Goal: Information Seeking & Learning: Understand process/instructions

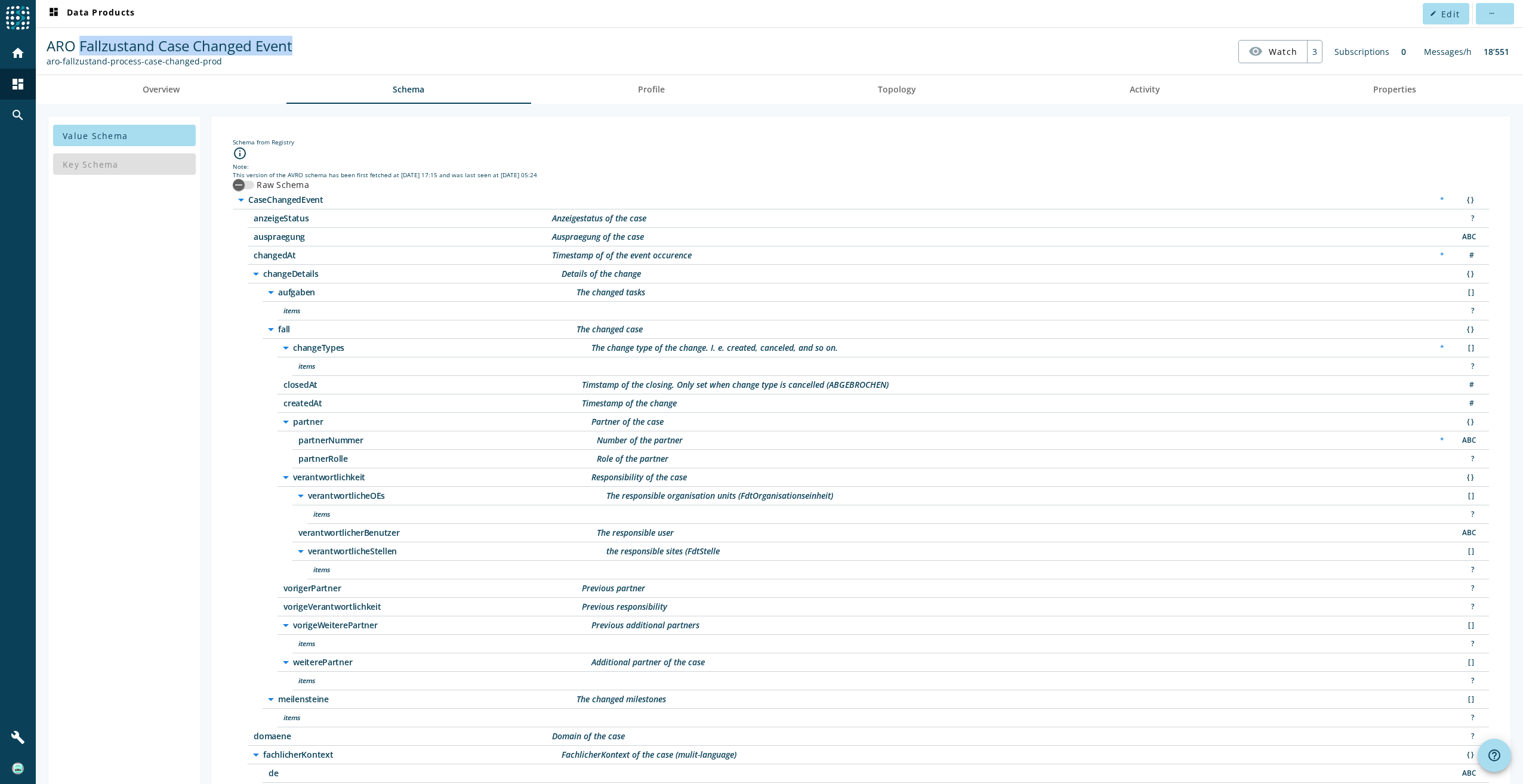
drag, startPoint x: 78, startPoint y: 44, endPoint x: 331, endPoint y: 47, distance: 253.0
click at [331, 47] on nav "ARO Fallzustand Case Changed Event aro-fallzustand-process-case-changed-prod vi…" at bounding box center [779, 51] width 1477 height 37
drag, startPoint x: 47, startPoint y: 62, endPoint x: 195, endPoint y: 63, distance: 148.0
click at [195, 63] on div "aro-fallzustand-process-case-changed-prod" at bounding box center [169, 61] width 246 height 11
click at [611, 163] on div "Note:" at bounding box center [861, 166] width 1256 height 8
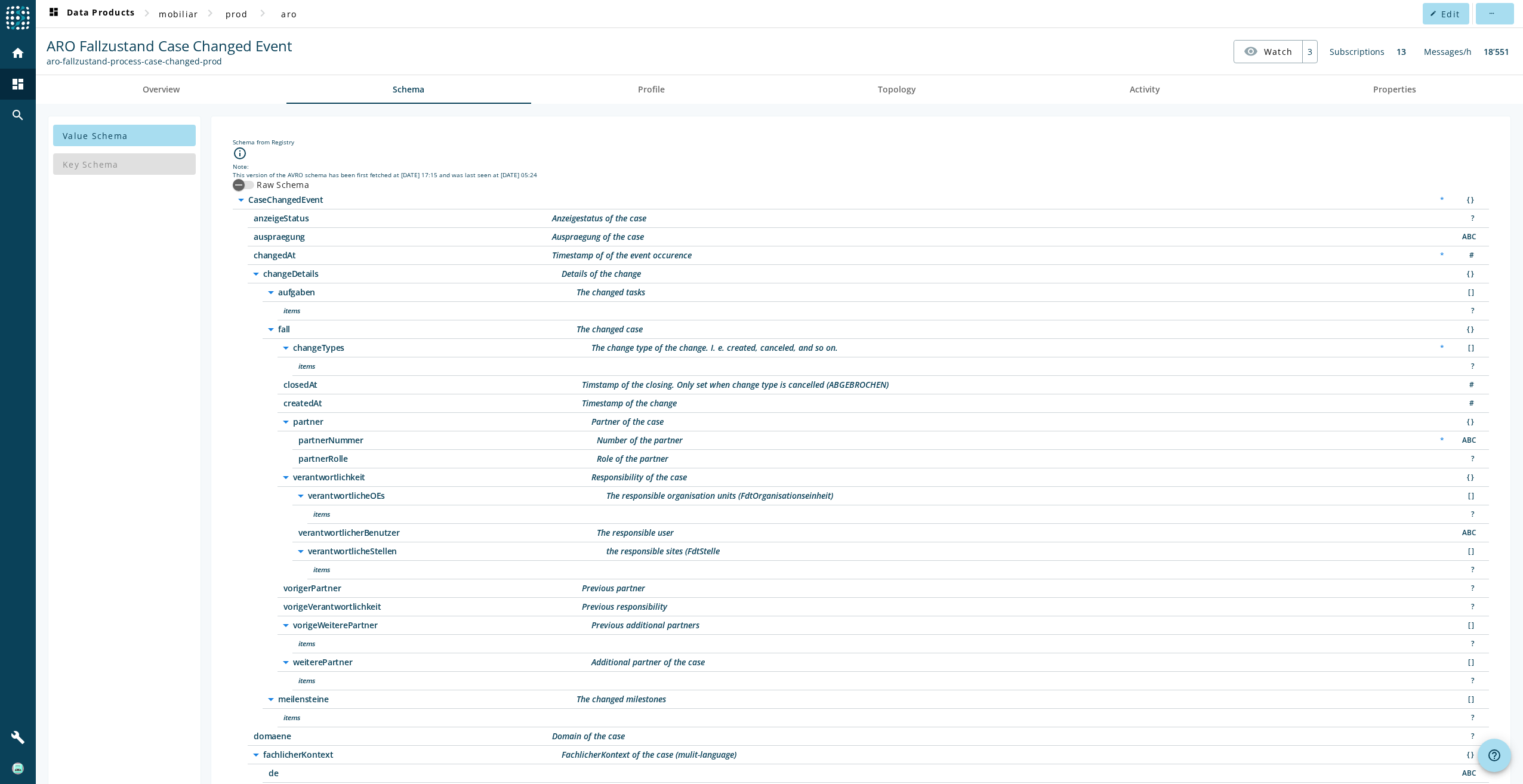
click at [249, 274] on icon "arrow_drop_down" at bounding box center [256, 274] width 14 height 14
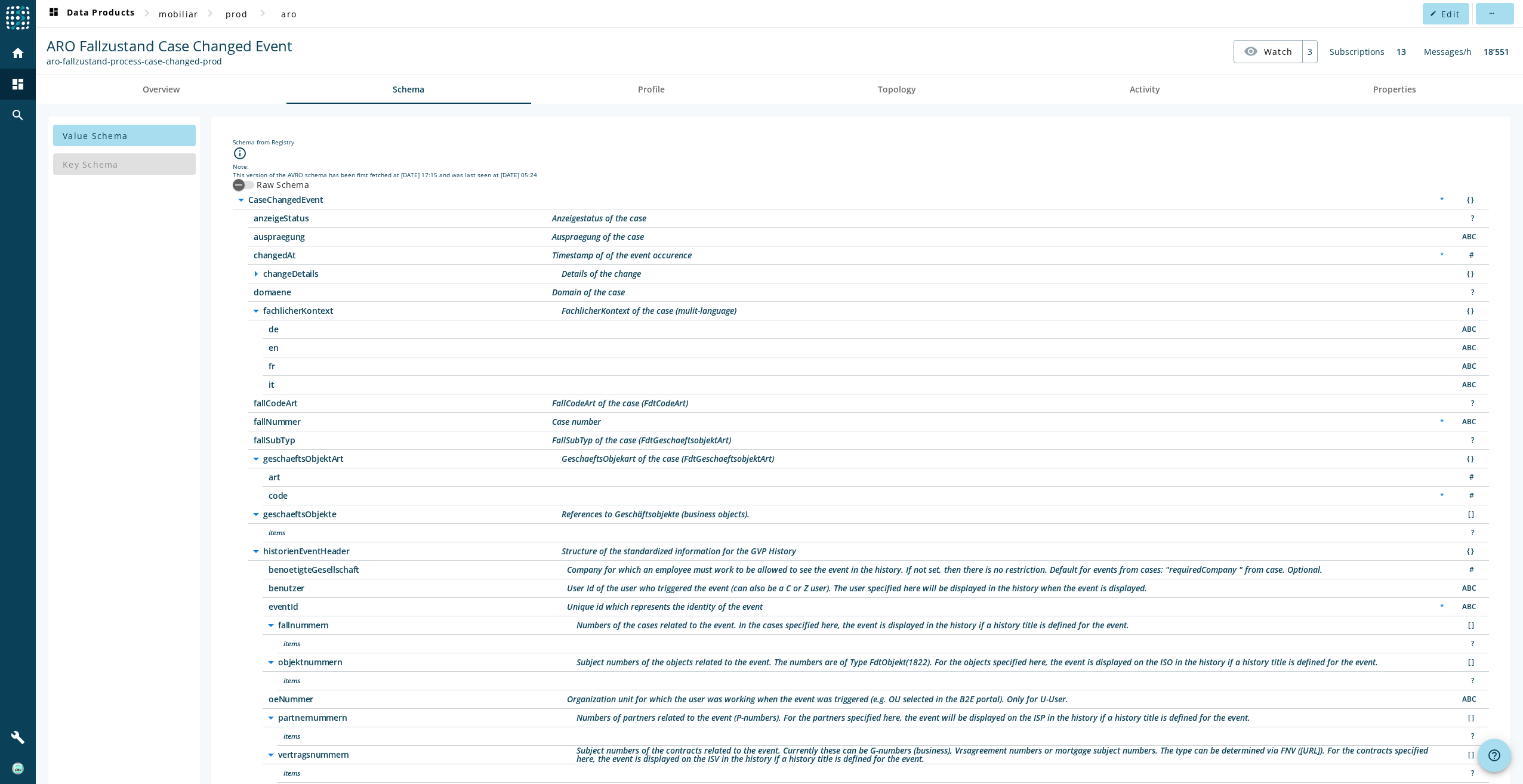
click at [249, 310] on icon "arrow_drop_down" at bounding box center [256, 310] width 14 height 14
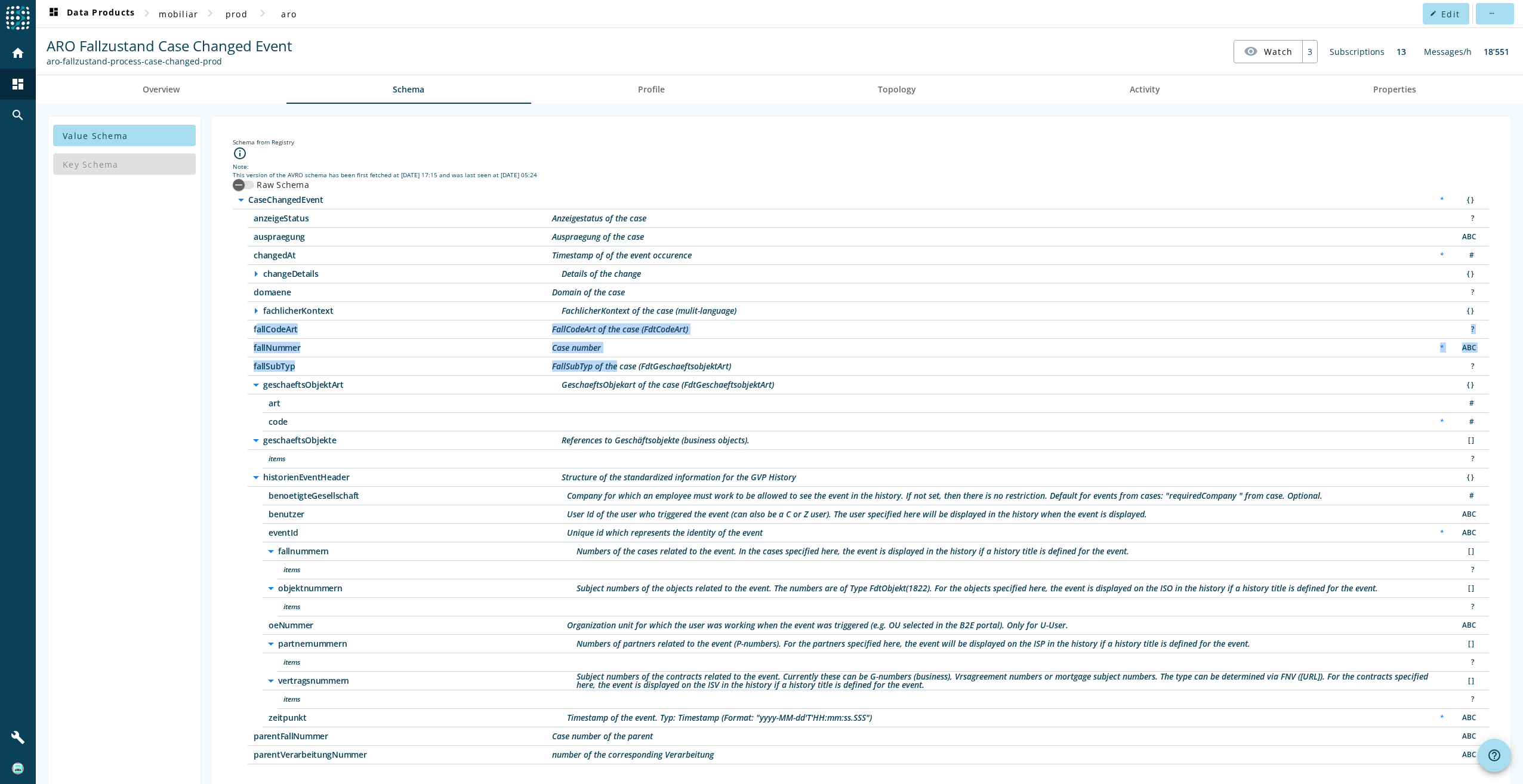
drag, startPoint x: 225, startPoint y: 326, endPoint x: 592, endPoint y: 368, distance: 369.4
click at [592, 368] on div "arrow_drop_down CaseChangedEvent * { } anzeigeStatus Anzeigestatus of the case …" at bounding box center [861, 478] width 1256 height 573
click at [312, 361] on div "fallSubTyp FallSubTyp of the case (FdtGeschaeftsobjektArt) ?" at bounding box center [868, 366] width 1241 height 19
click at [566, 409] on div "art #" at bounding box center [876, 403] width 1226 height 19
click at [249, 272] on icon "arrow_right" at bounding box center [256, 274] width 14 height 14
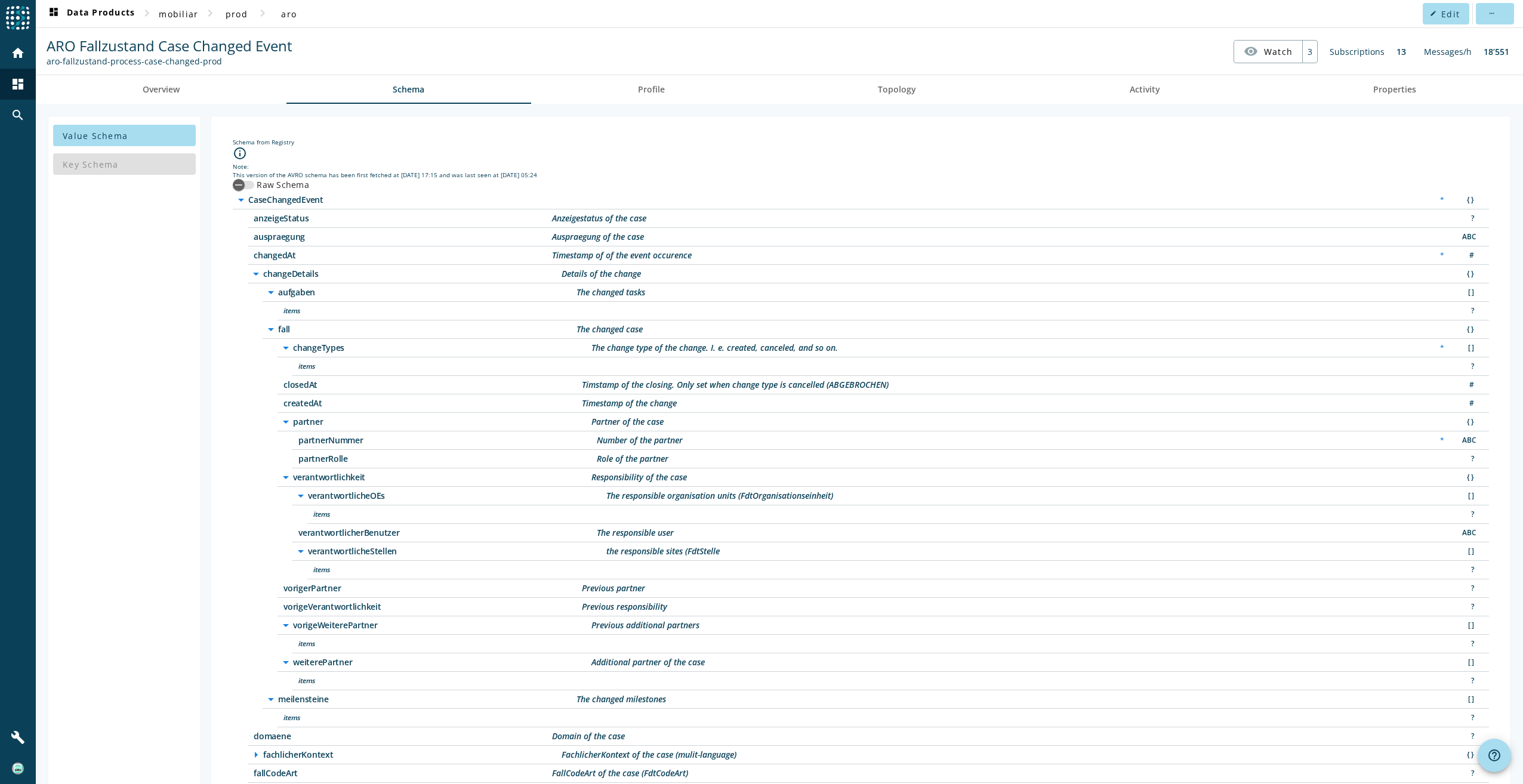
click at [249, 272] on icon "arrow_drop_down" at bounding box center [256, 274] width 14 height 14
